Goal: Find specific page/section

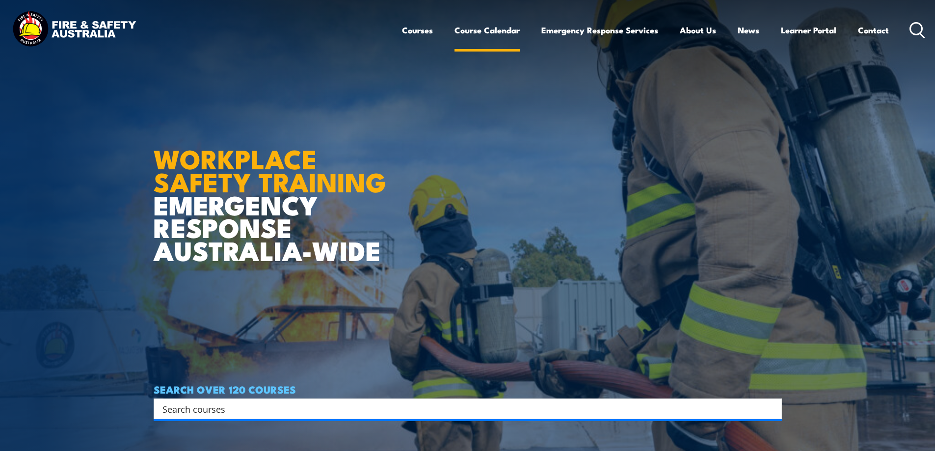
click at [490, 32] on link "Course Calendar" at bounding box center [487, 30] width 65 height 26
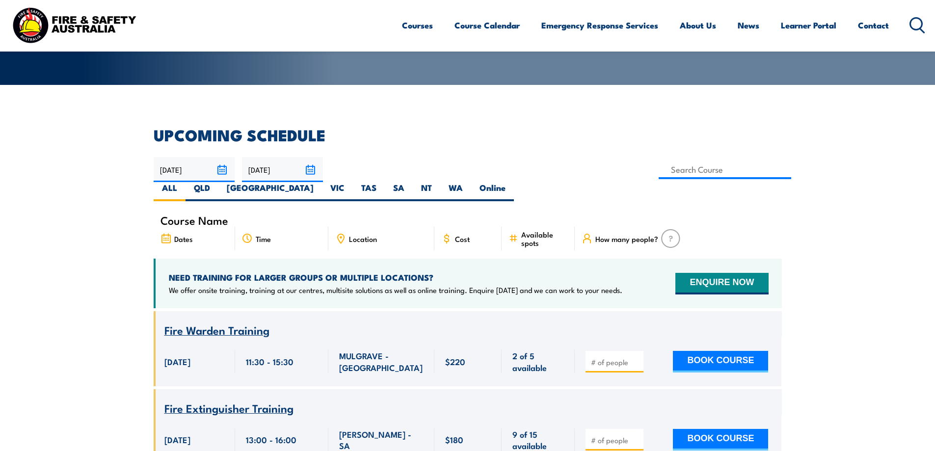
scroll to position [196, 0]
click at [353, 182] on label "VIC" at bounding box center [337, 191] width 31 height 19
click at [351, 182] on input "VIC" at bounding box center [348, 185] width 6 height 6
radio input "true"
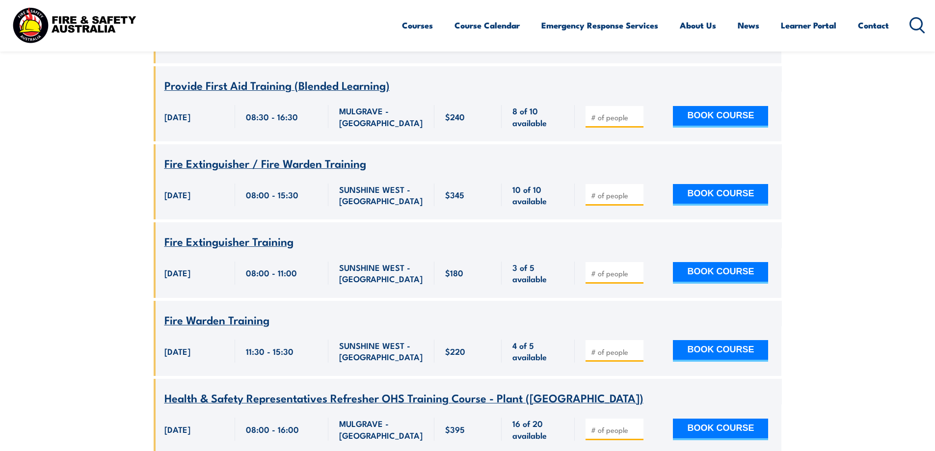
scroll to position [4054, 0]
